Goal: Task Accomplishment & Management: Use online tool/utility

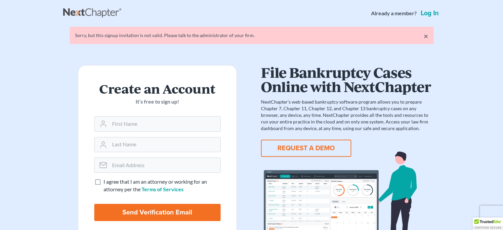
click at [428, 12] on link "Log in" at bounding box center [429, 13] width 21 height 7
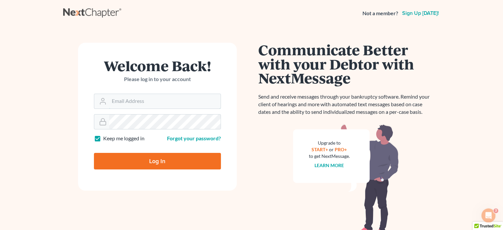
type input "[EMAIL_ADDRESS][DOMAIN_NAME]"
click at [144, 162] on input "Log In" at bounding box center [157, 161] width 127 height 17
type input "Thinking..."
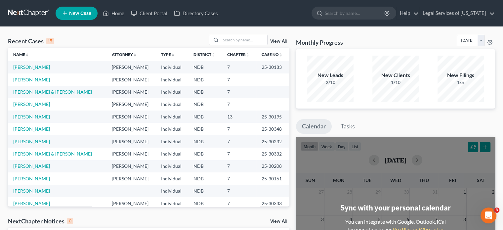
click at [30, 152] on link "[PERSON_NAME] & [PERSON_NAME]" at bounding box center [52, 154] width 79 height 6
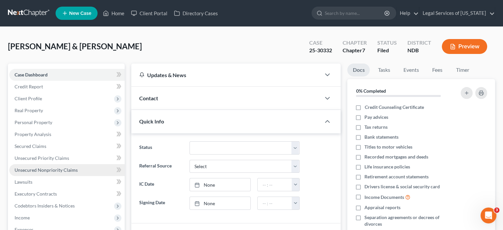
click at [29, 167] on span "Unsecured Nonpriority Claims" at bounding box center [46, 170] width 63 height 6
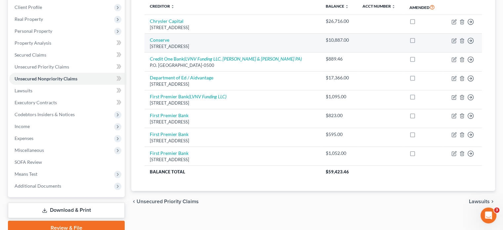
scroll to position [79, 0]
